Goal: Learn about a topic

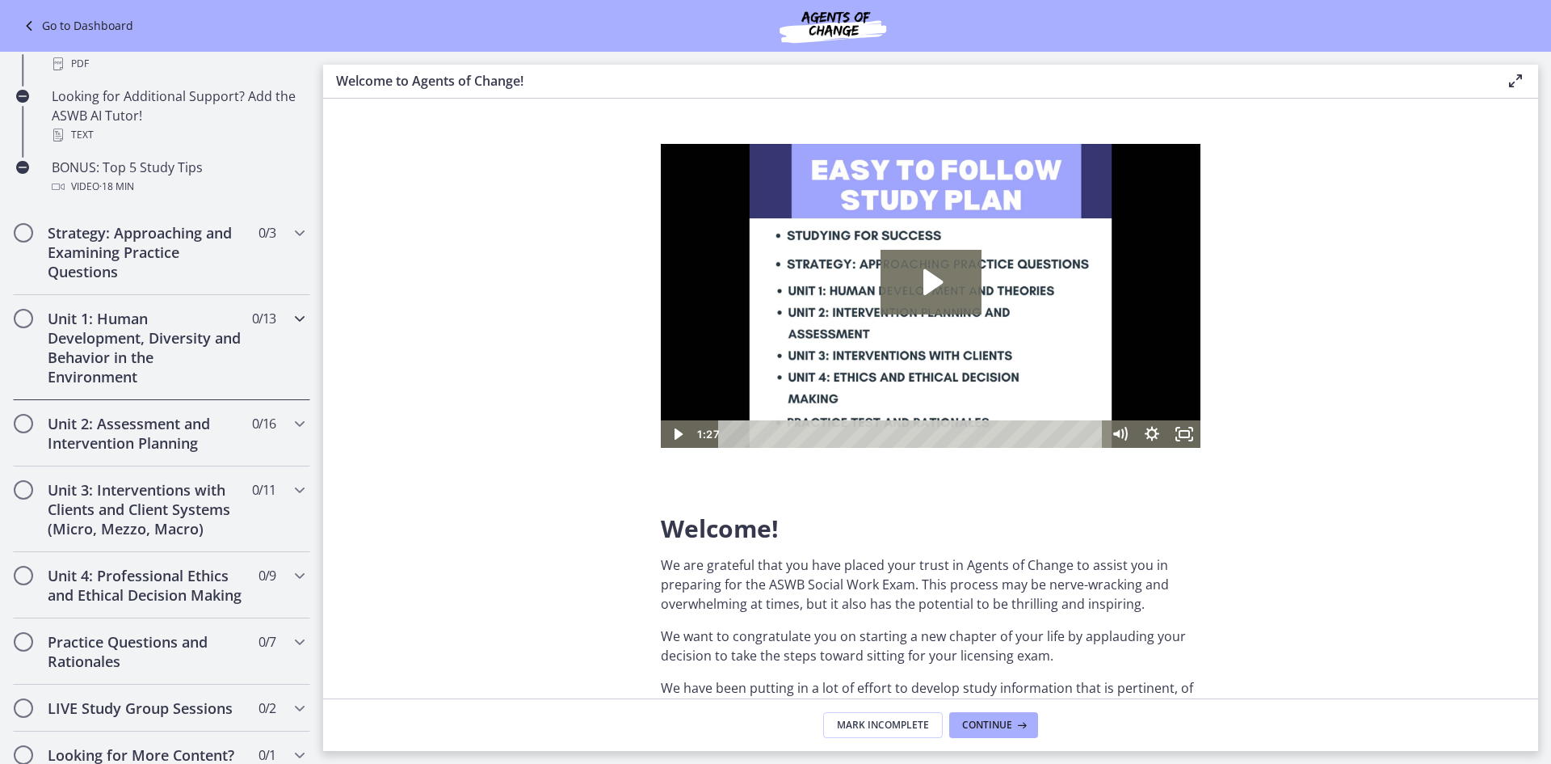
scroll to position [808, 0]
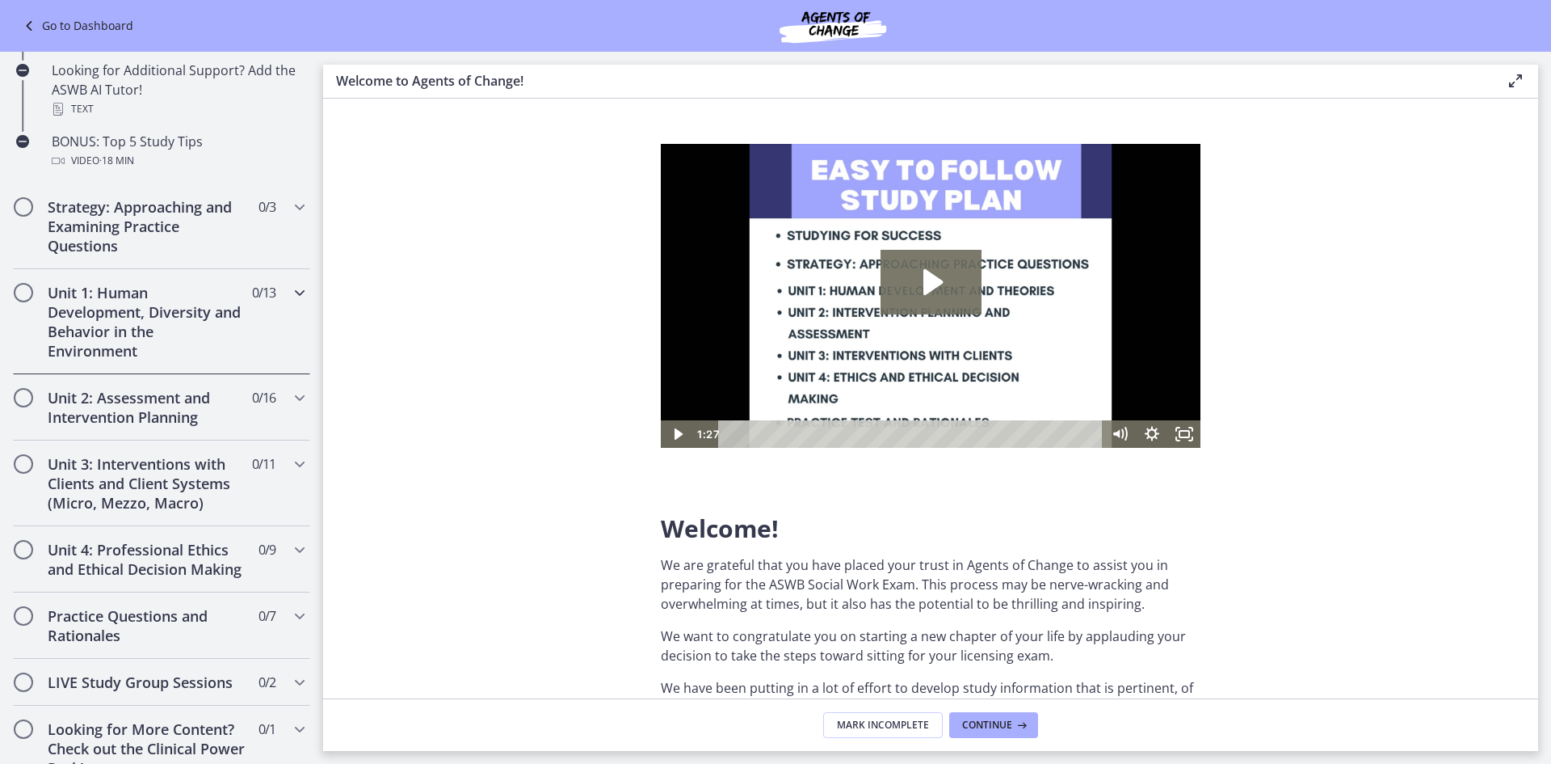
click at [290, 295] on icon "Chapters" at bounding box center [299, 292] width 19 height 19
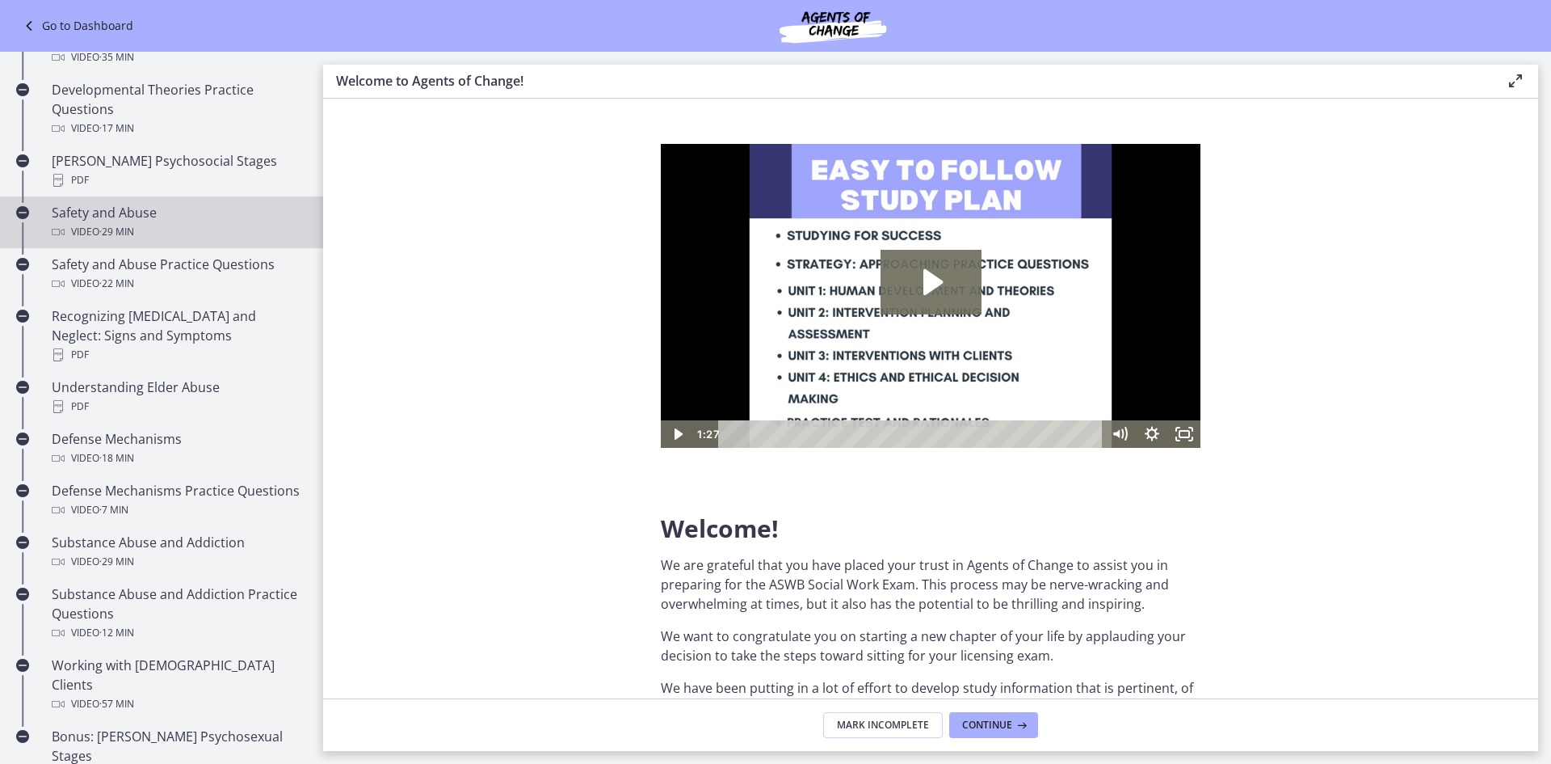
scroll to position [323, 0]
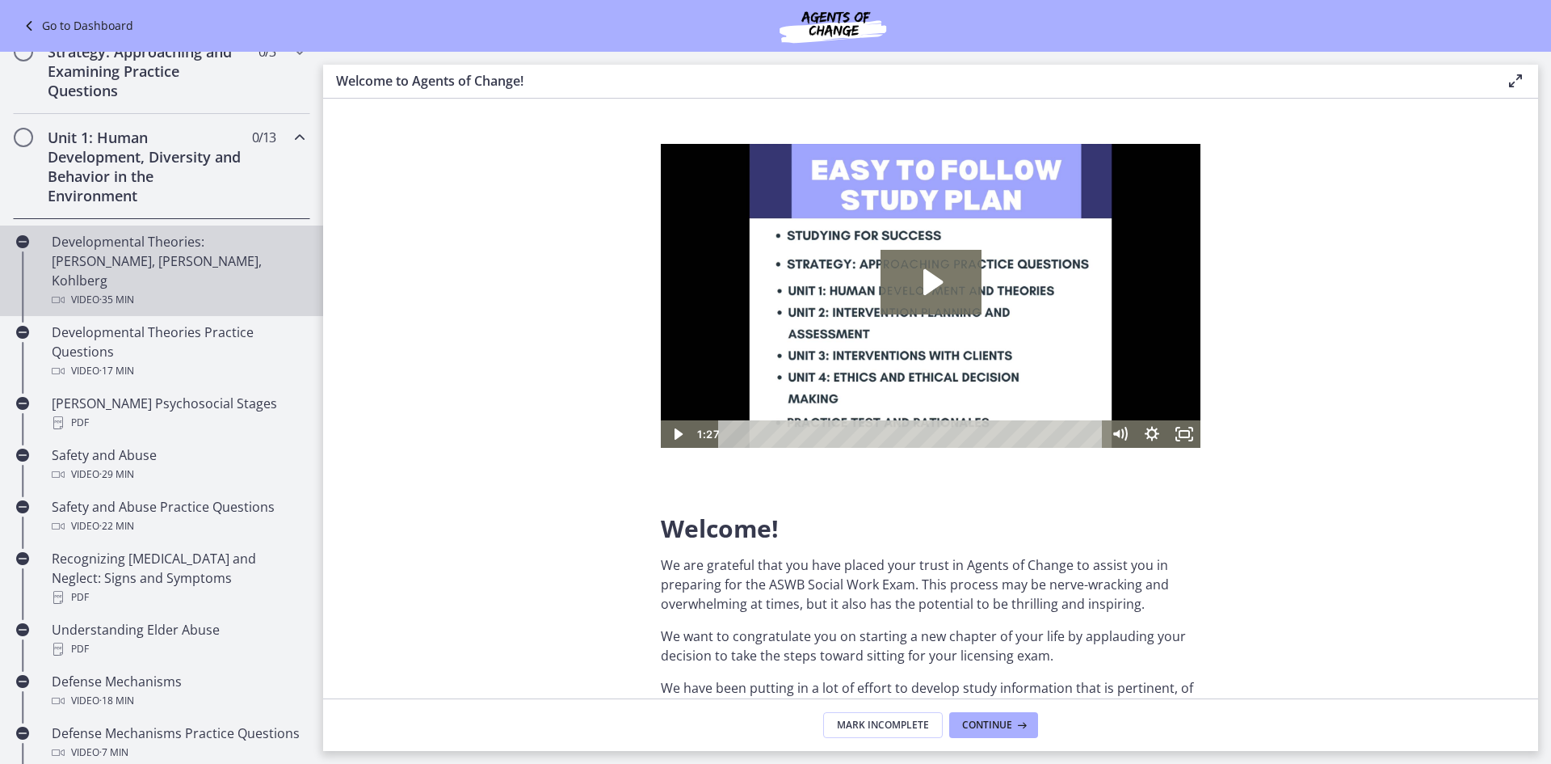
click at [188, 253] on div "Developmental Theories: [PERSON_NAME], [PERSON_NAME], Kohlberg Video · 35 min" at bounding box center [178, 271] width 252 height 78
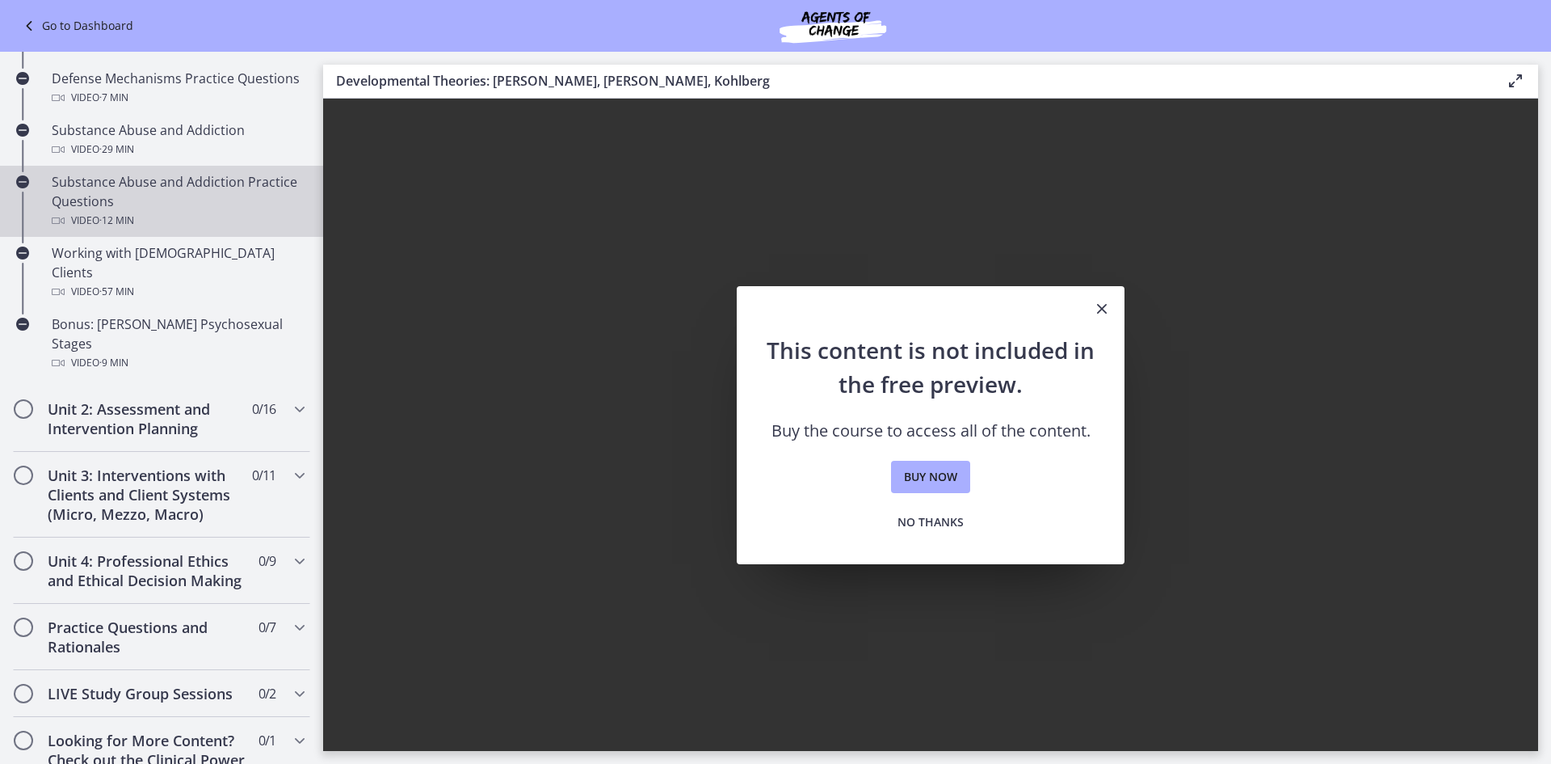
scroll to position [1293, 0]
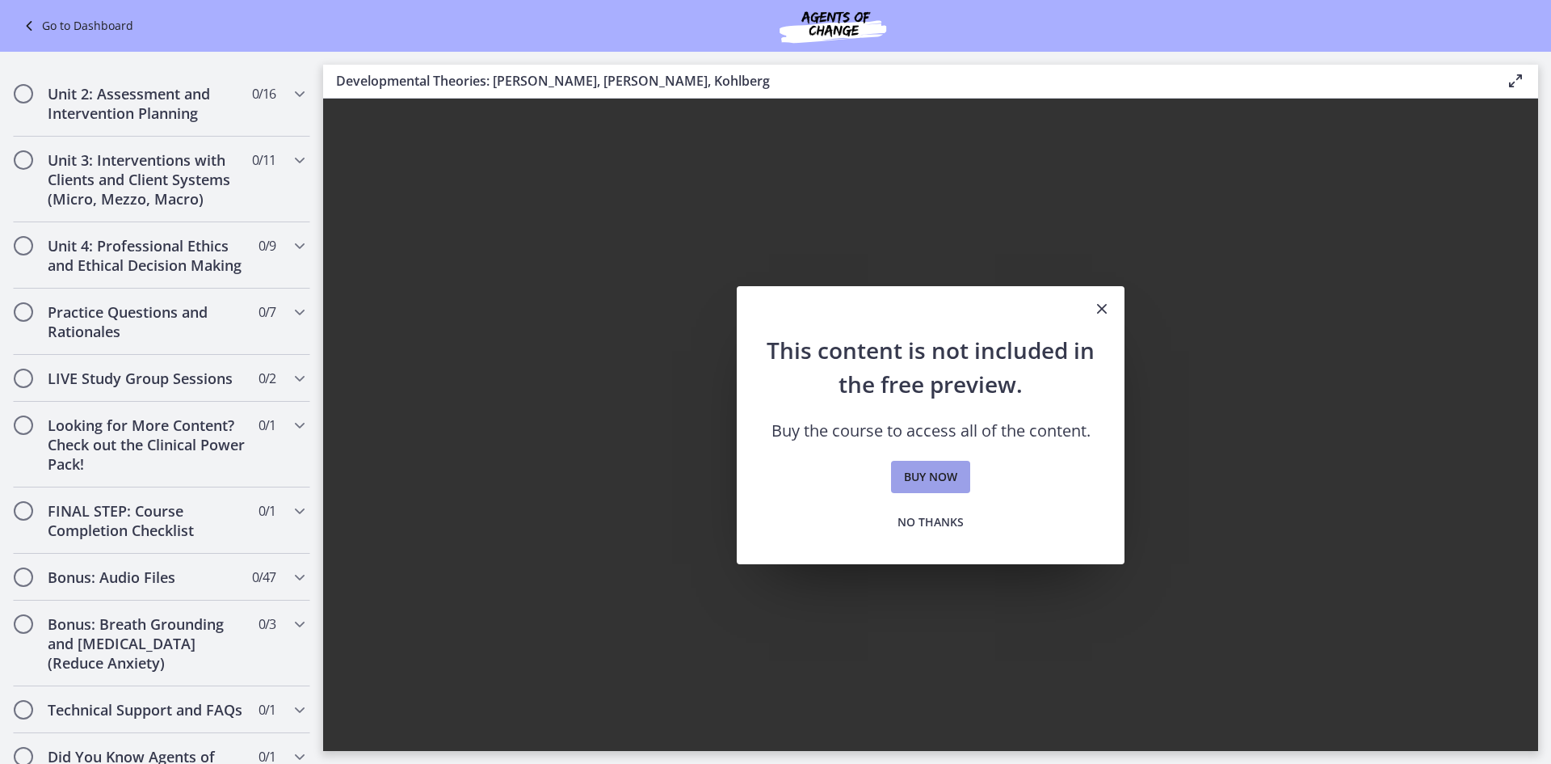
click at [940, 477] on span "Buy now" at bounding box center [930, 476] width 53 height 19
